Goal: Transaction & Acquisition: Purchase product/service

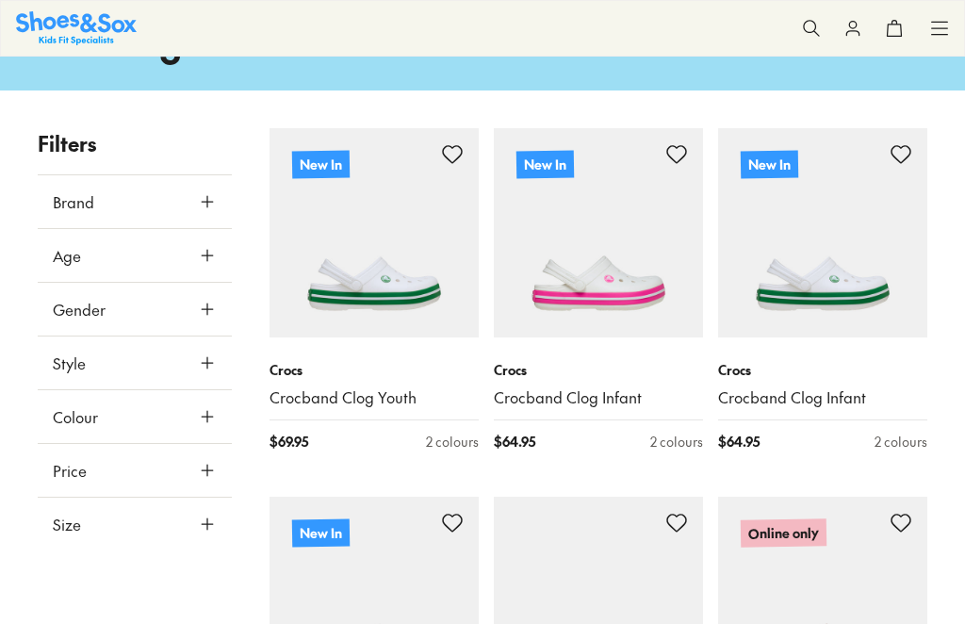
scroll to position [537, 0]
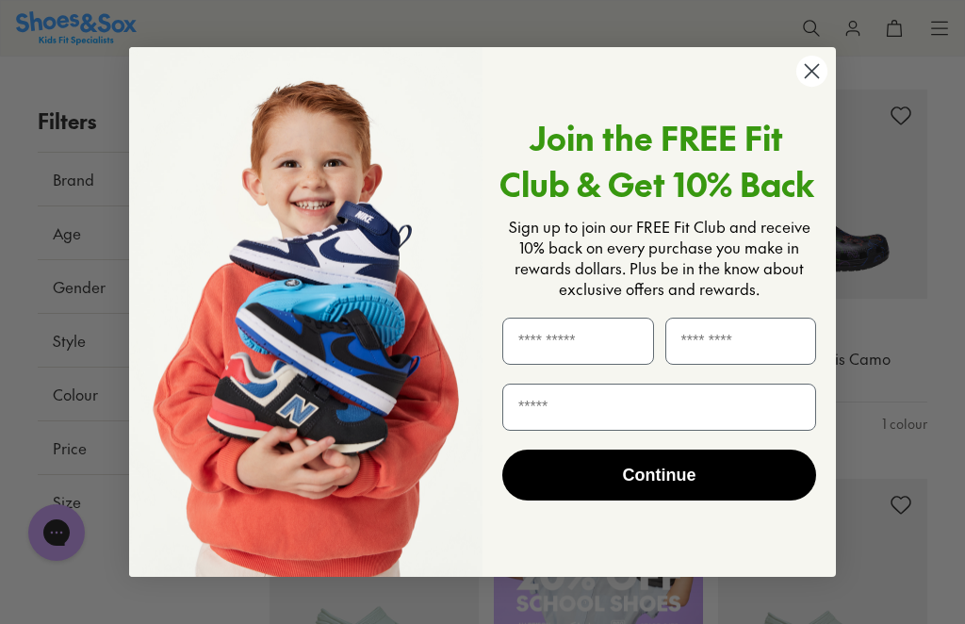
click at [629, 365] on input "First Name" at bounding box center [578, 341] width 152 height 47
click at [798, 87] on circle "Close dialog" at bounding box center [811, 71] width 31 height 31
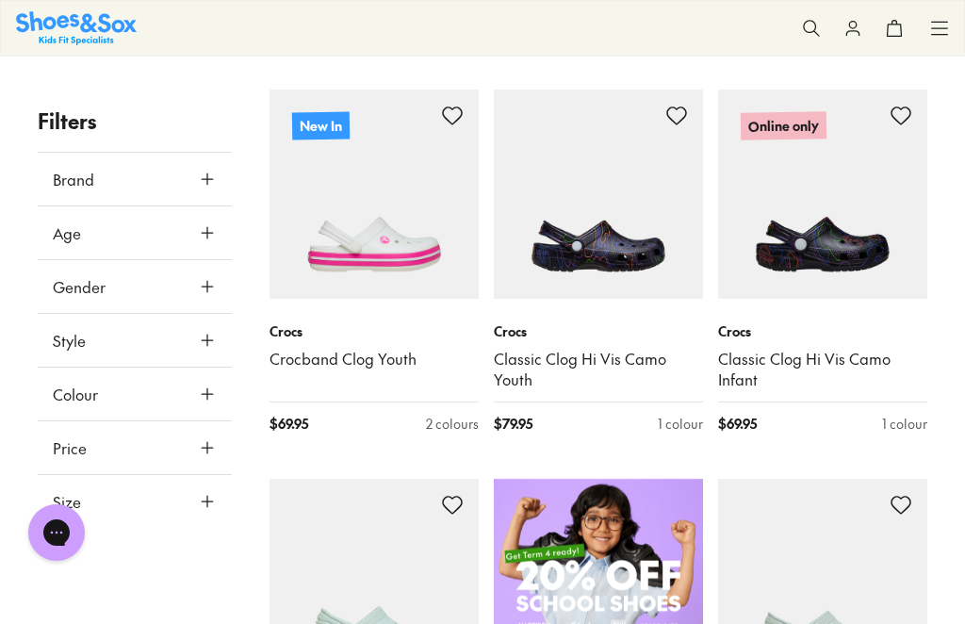
click at [615, 390] on link "Classic Clog Hi Vis Camo Youth" at bounding box center [598, 369] width 209 height 41
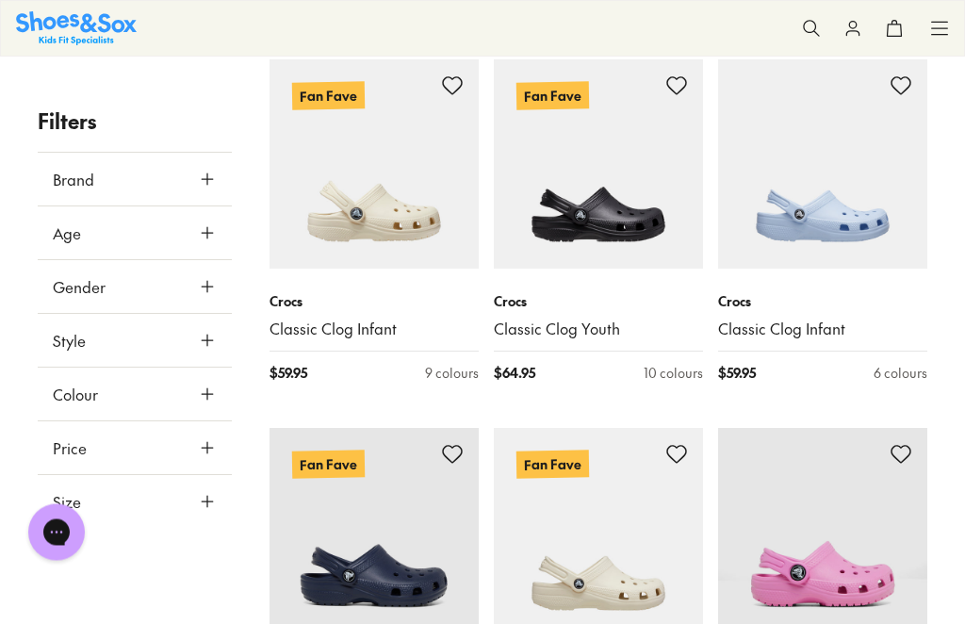
scroll to position [3167, 0]
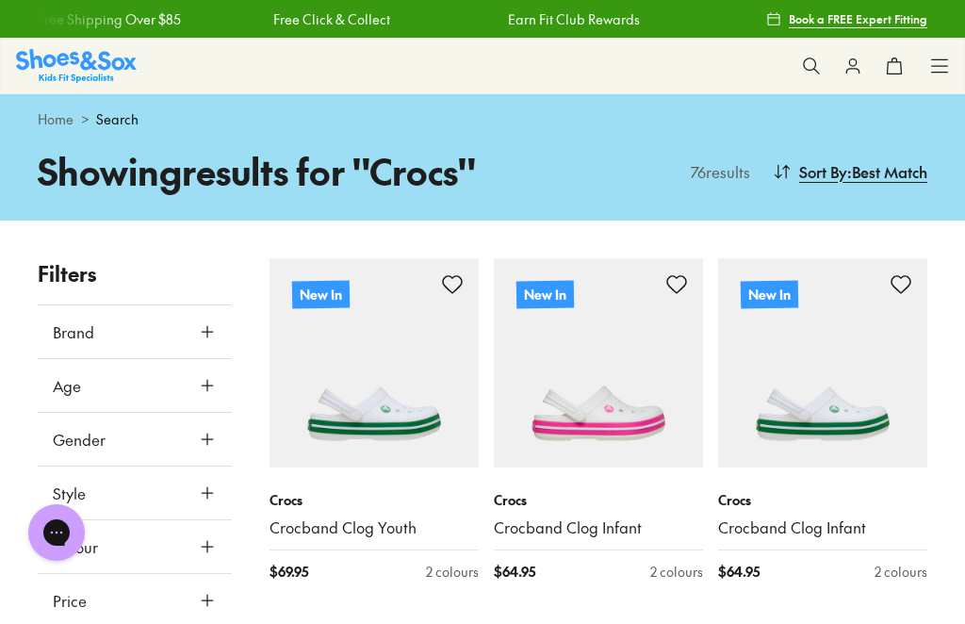
scroll to position [481, 0]
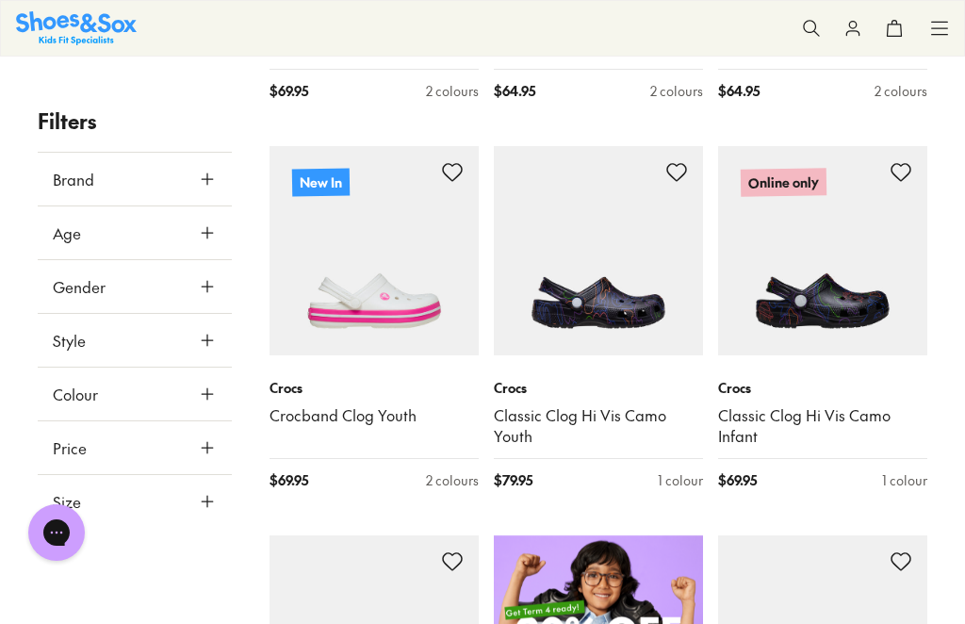
click at [578, 290] on img at bounding box center [598, 250] width 209 height 209
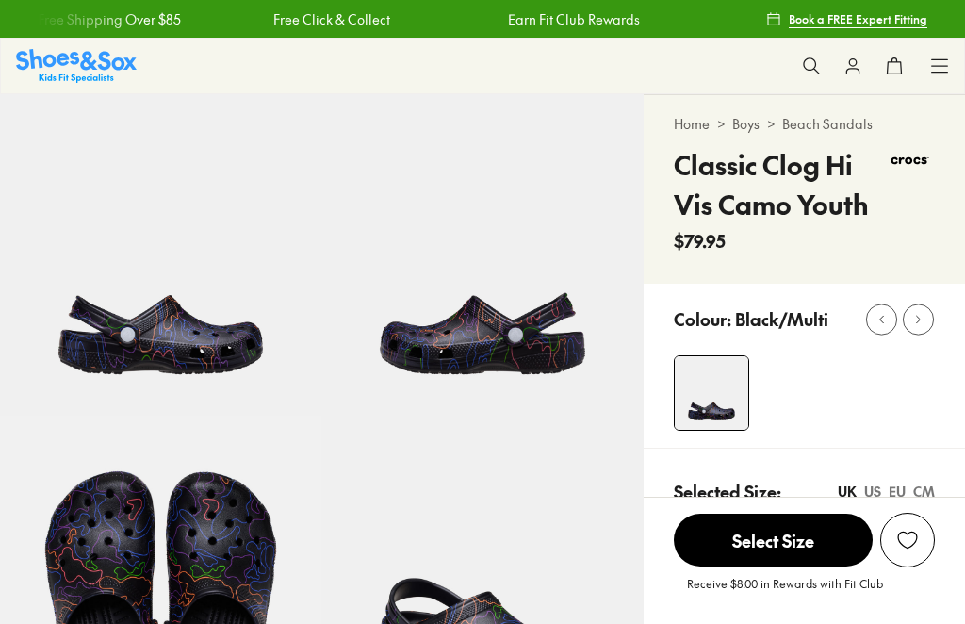
select select "*"
